Goal: Find contact information: Find contact information

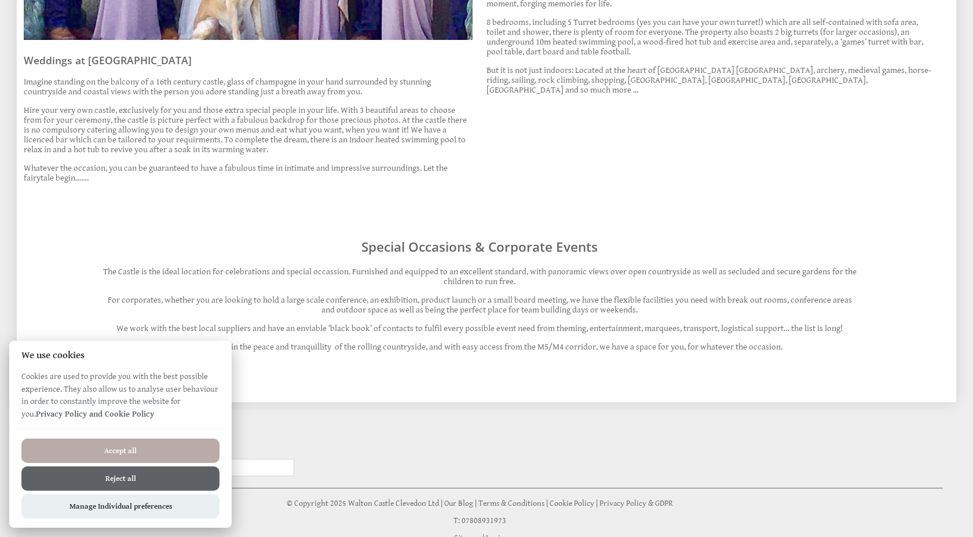
scroll to position [949, 0]
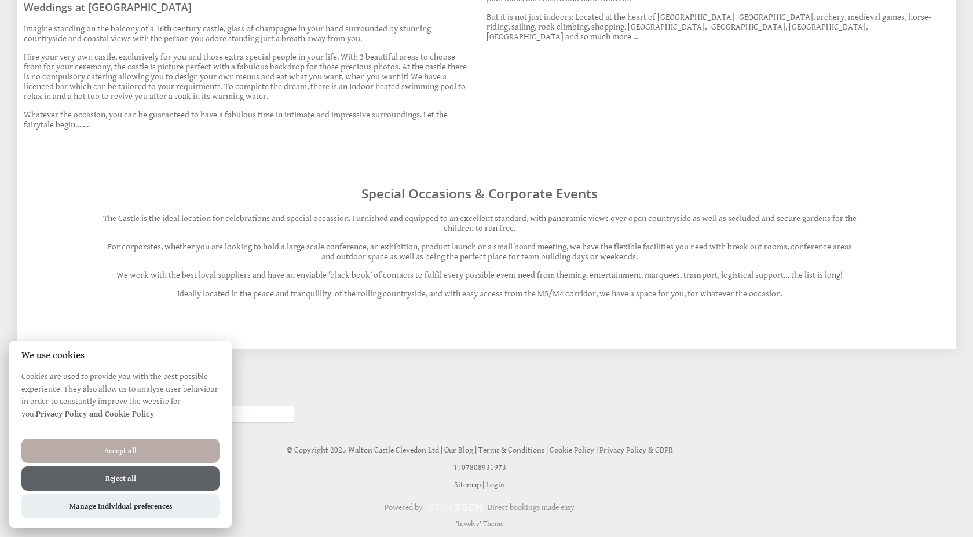
click at [145, 451] on button "Accept all" at bounding box center [120, 451] width 198 height 24
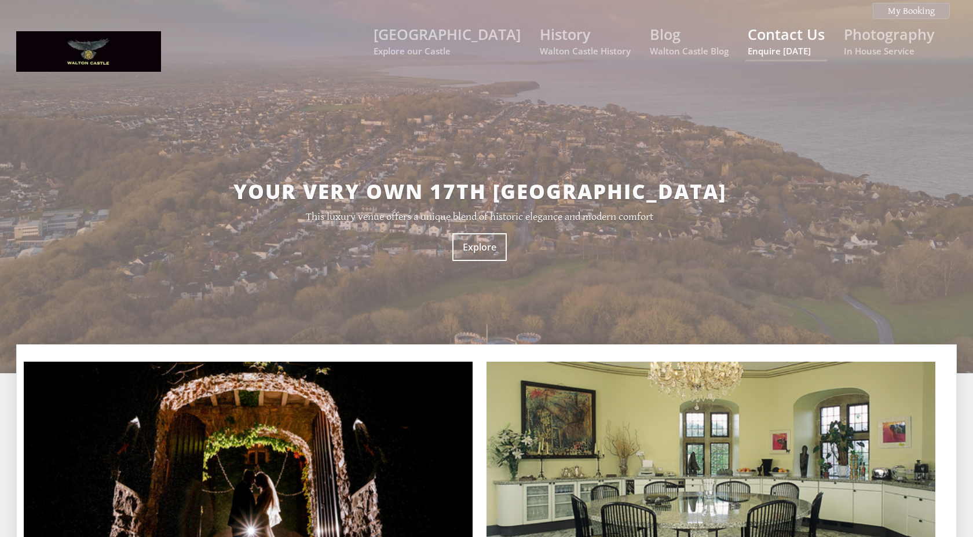
click at [798, 40] on link "Contact Us Enquire [DATE]" at bounding box center [786, 40] width 77 height 32
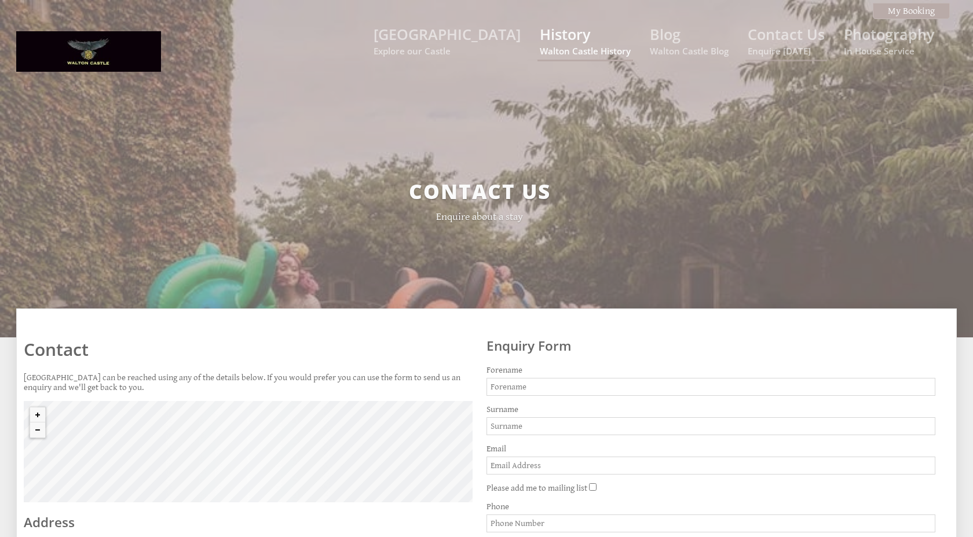
click at [573, 43] on link "History Walton Castle History" at bounding box center [585, 40] width 91 height 32
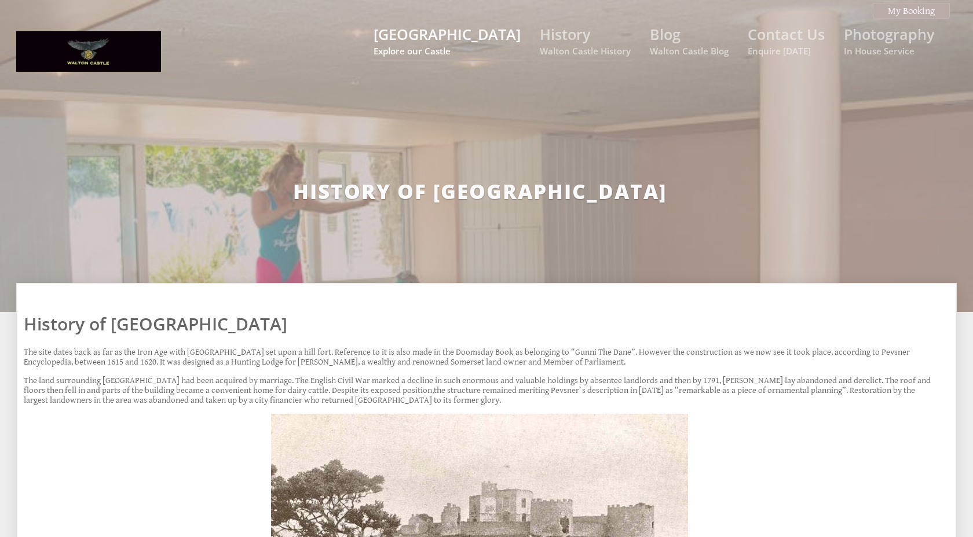
click at [494, 36] on link "[GEOGRAPHIC_DATA] Explore our Castle" at bounding box center [446, 40] width 147 height 32
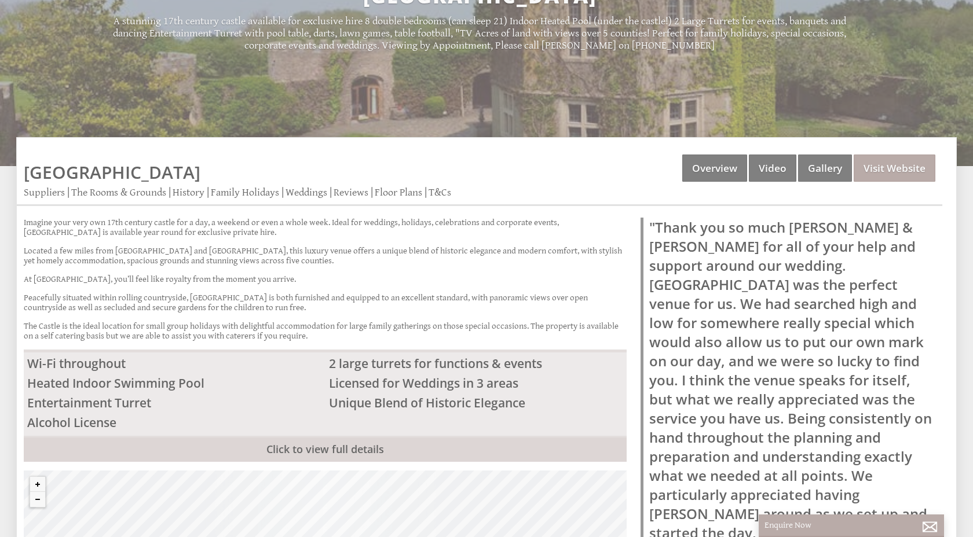
scroll to position [205, 0]
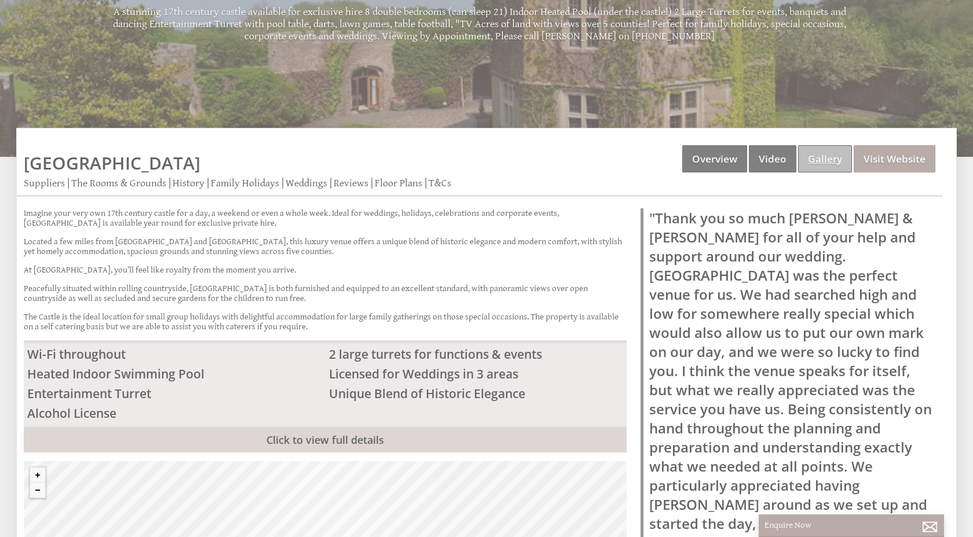
click at [825, 159] on link "Gallery" at bounding box center [825, 158] width 54 height 27
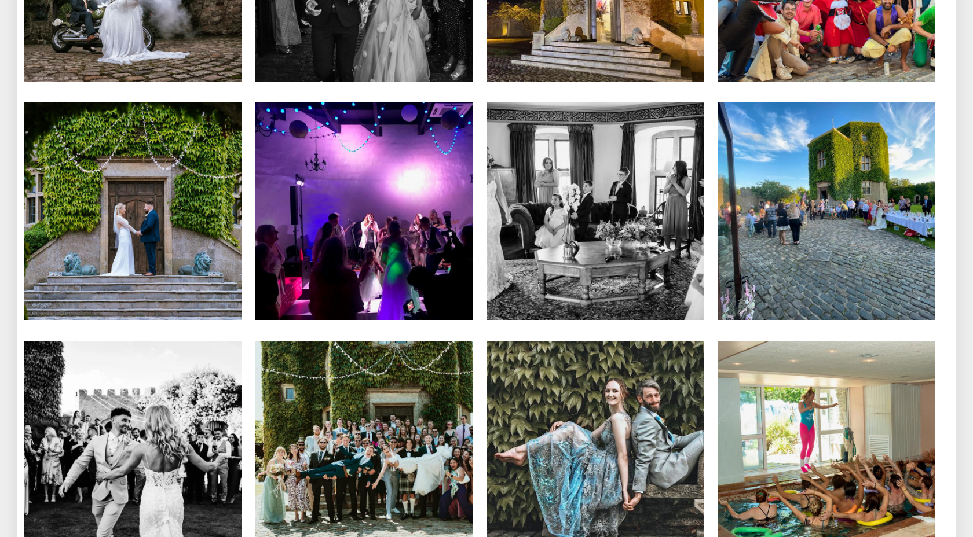
scroll to position [4811, 0]
